Goal: Transaction & Acquisition: Subscribe to service/newsletter

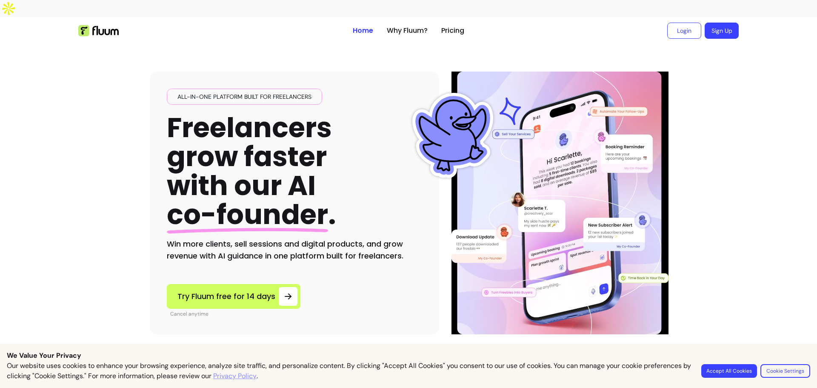
drag, startPoint x: 733, startPoint y: 368, endPoint x: 734, endPoint y: 364, distance: 4.3
click at [733, 369] on button "Accept All Cookies" at bounding box center [729, 371] width 56 height 14
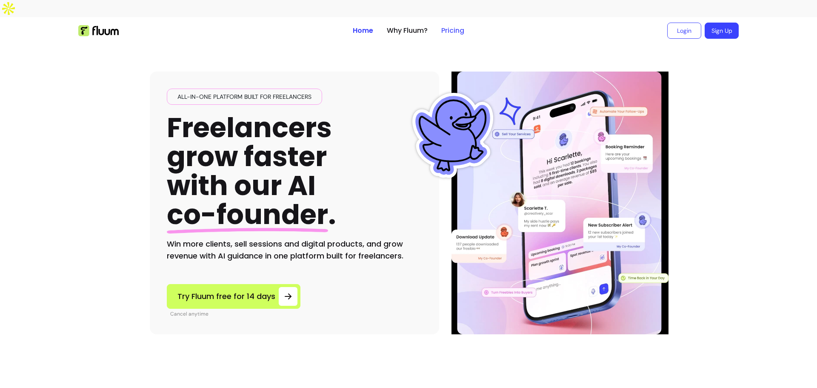
click at [452, 26] on link "Pricing" at bounding box center [452, 31] width 23 height 10
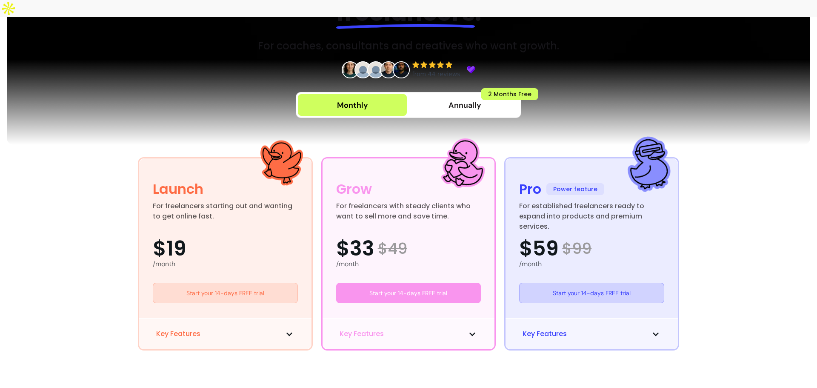
scroll to position [213, 0]
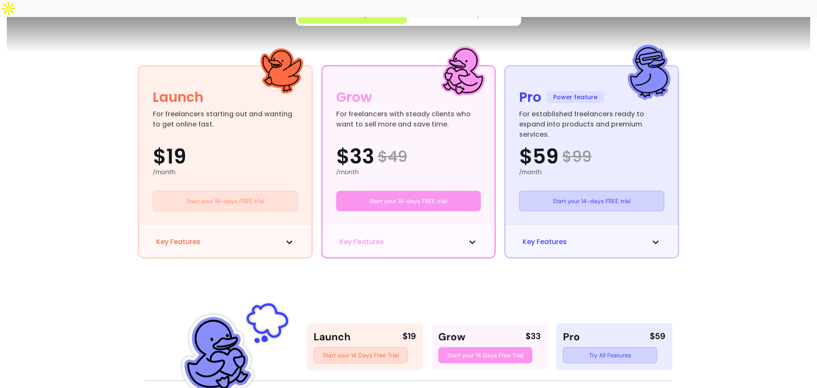
click at [218, 191] on link "Start your 14-days FREE trial" at bounding box center [225, 201] width 145 height 20
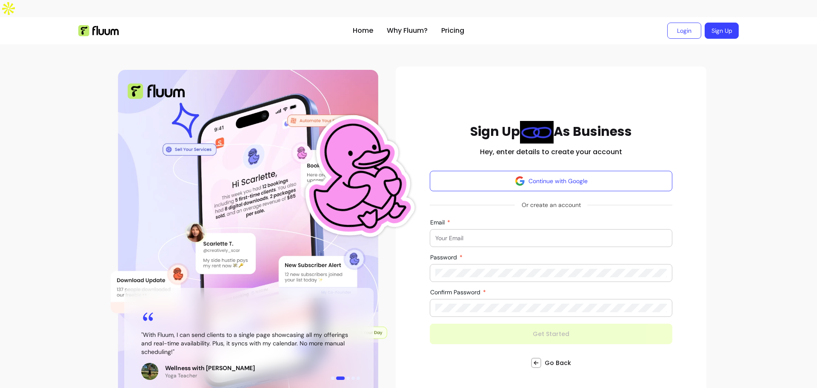
click at [512, 234] on input "Email" at bounding box center [550, 238] width 231 height 9
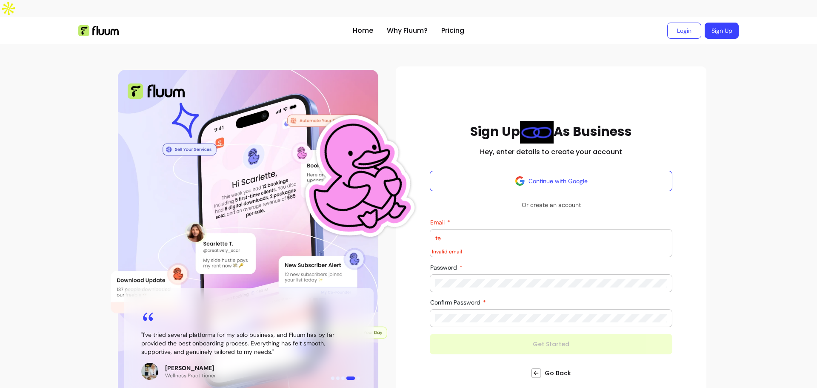
type input "t"
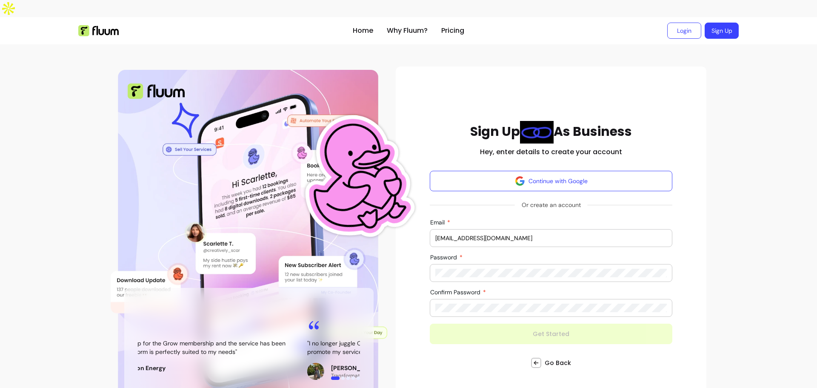
type input "[EMAIL_ADDRESS][DOMAIN_NAME]"
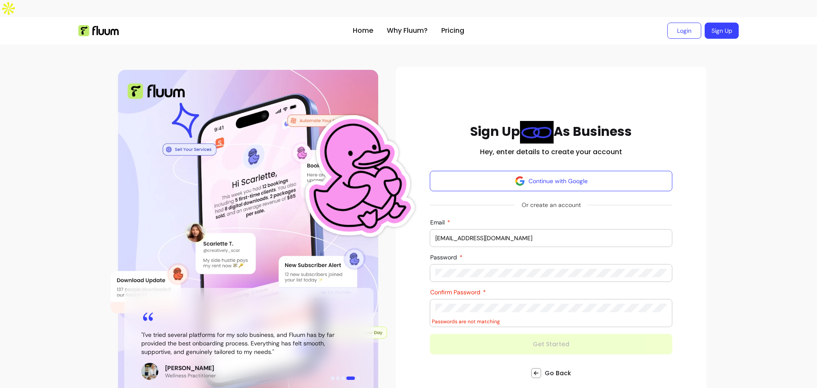
click at [185, 312] on div "" I no longer juggle Calendly and multiple apps. Fluum lets me manage and promo…" at bounding box center [408, 243] width 613 height 371
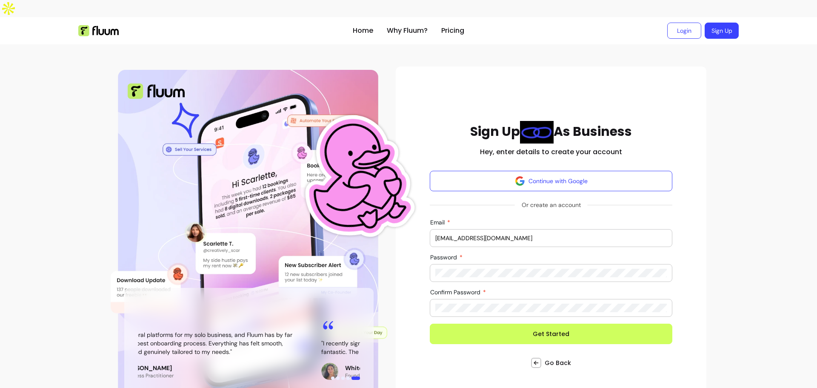
click at [483, 264] on div at bounding box center [550, 272] width 231 height 17
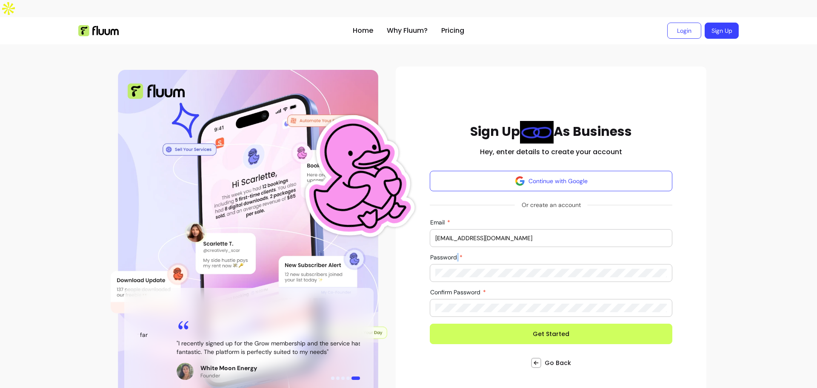
click at [483, 264] on div at bounding box center [550, 272] width 231 height 17
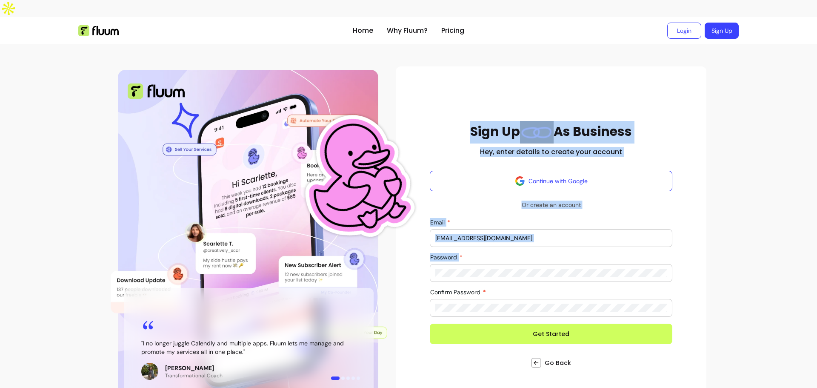
drag, startPoint x: 480, startPoint y: 261, endPoint x: 396, endPoint y: 258, distance: 84.3
click at [385, 259] on div "" I no longer juggle Calendly and multiple apps. Fluum lets me manage and promo…" at bounding box center [408, 238] width 613 height 360
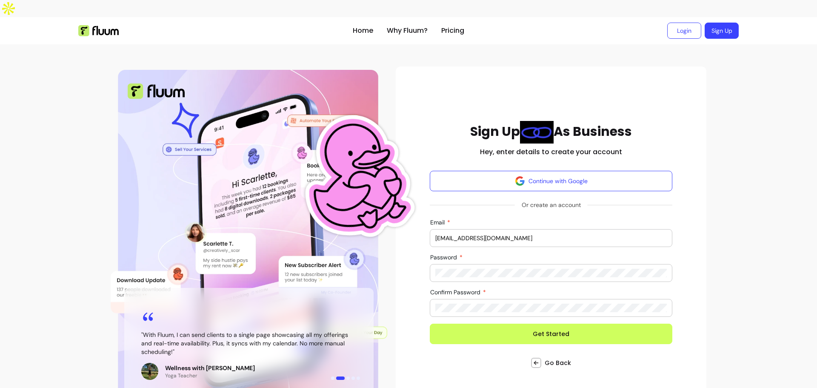
click at [430, 323] on button "Get Started" at bounding box center [551, 333] width 242 height 20
click at [456, 299] on div at bounding box center [550, 307] width 231 height 17
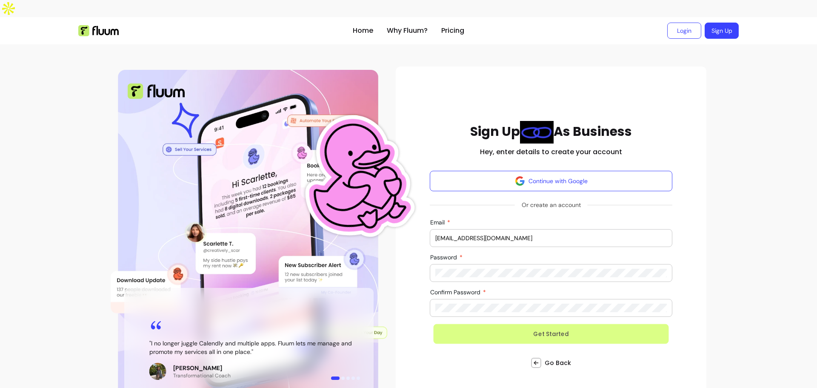
click at [472, 323] on button "Get Started" at bounding box center [551, 333] width 235 height 20
